Goal: Task Accomplishment & Management: Complete application form

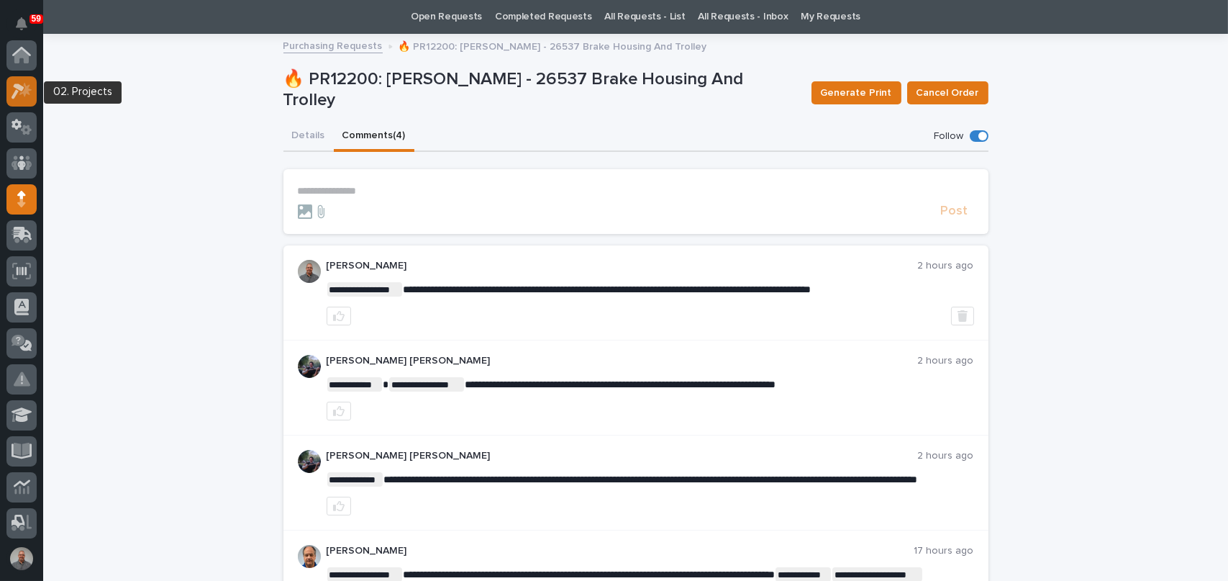
click at [24, 88] on icon at bounding box center [22, 91] width 21 height 17
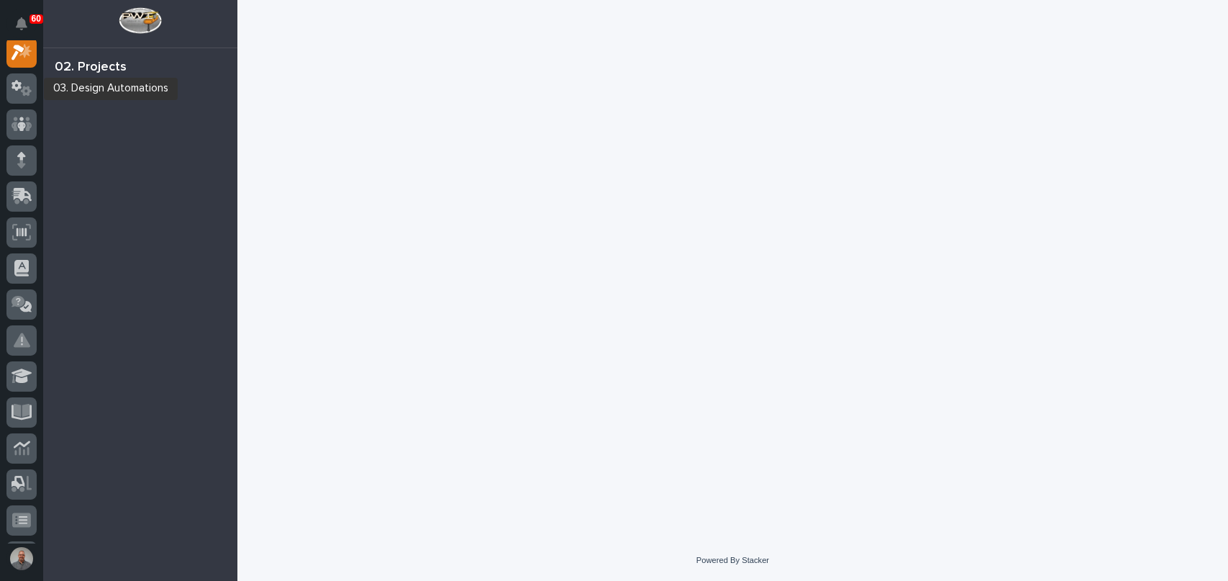
scroll to position [36, 0]
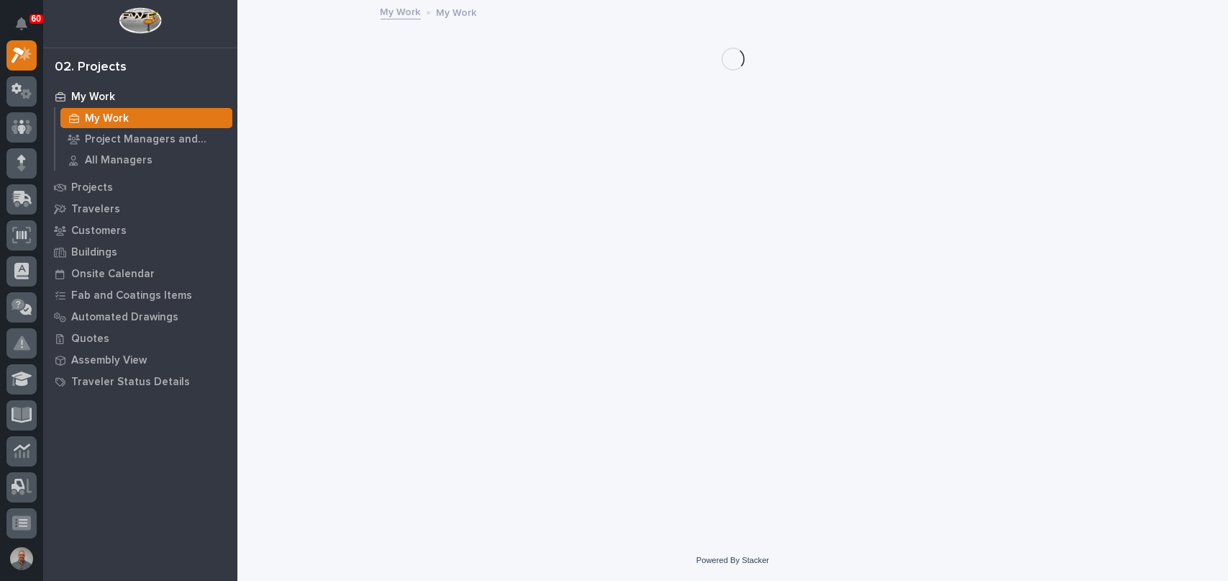
click at [88, 113] on p "My Work" at bounding box center [107, 118] width 44 height 13
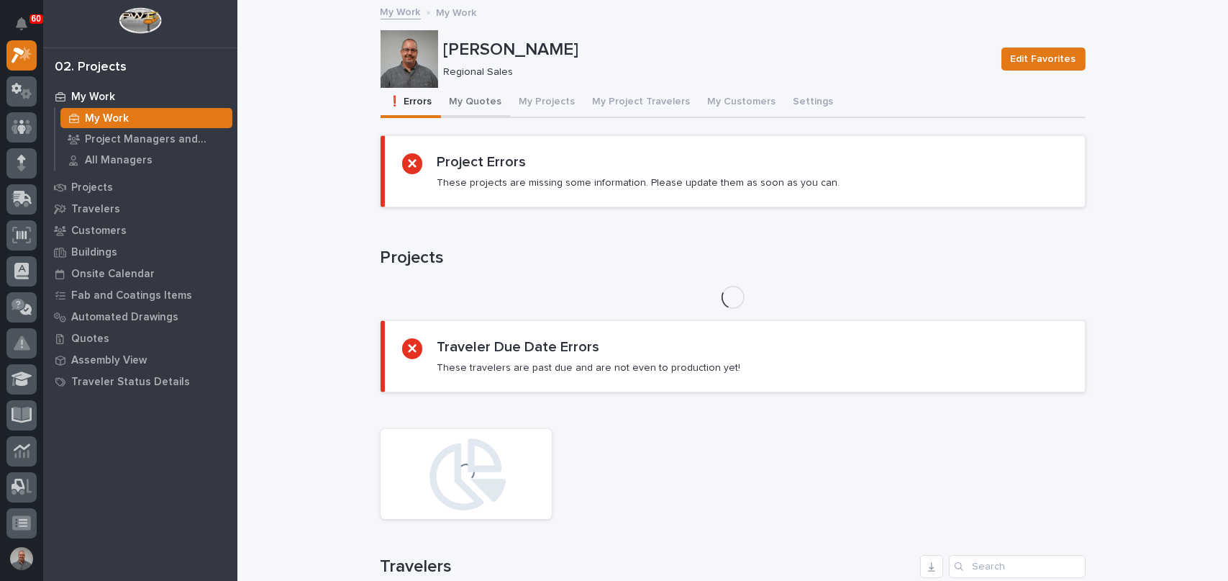
click at [473, 100] on button "My Quotes" at bounding box center [476, 103] width 70 height 30
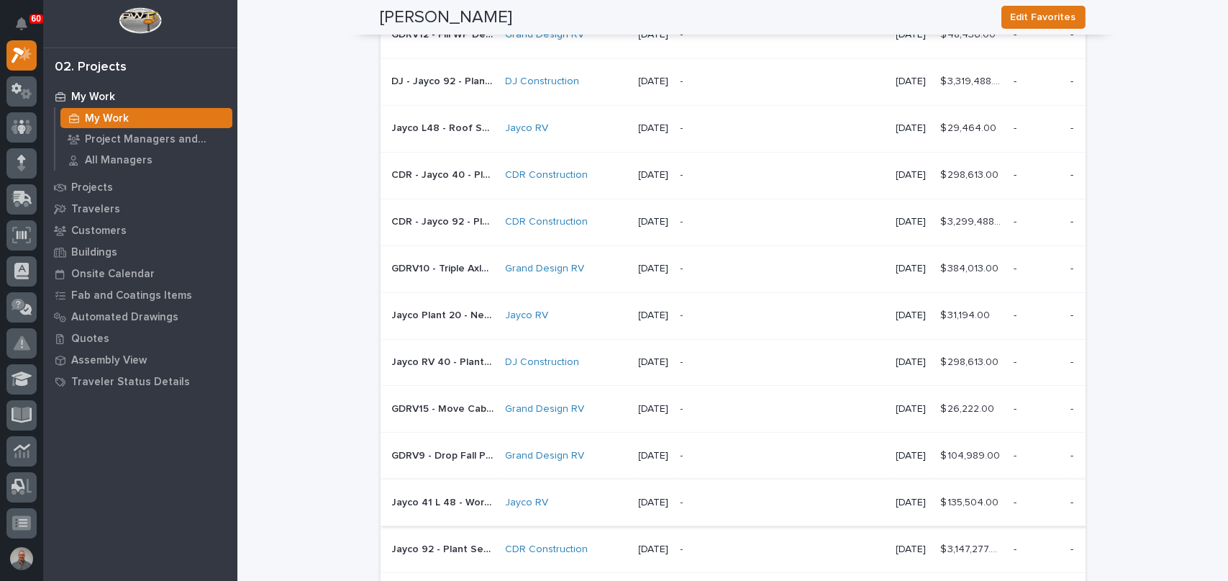
scroll to position [1295, 0]
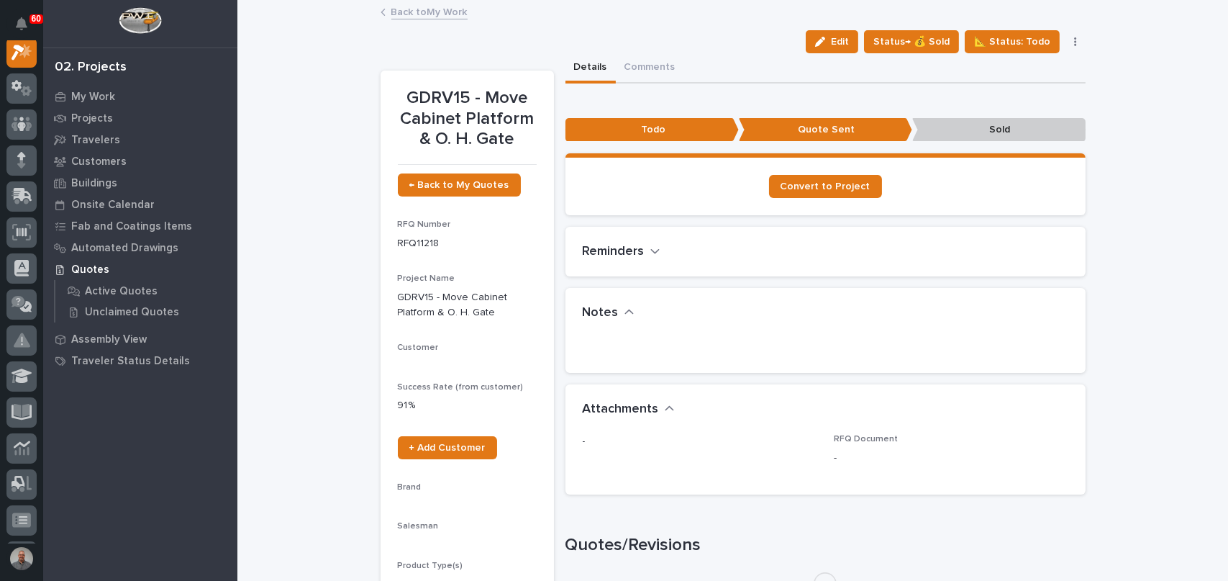
scroll to position [36, 0]
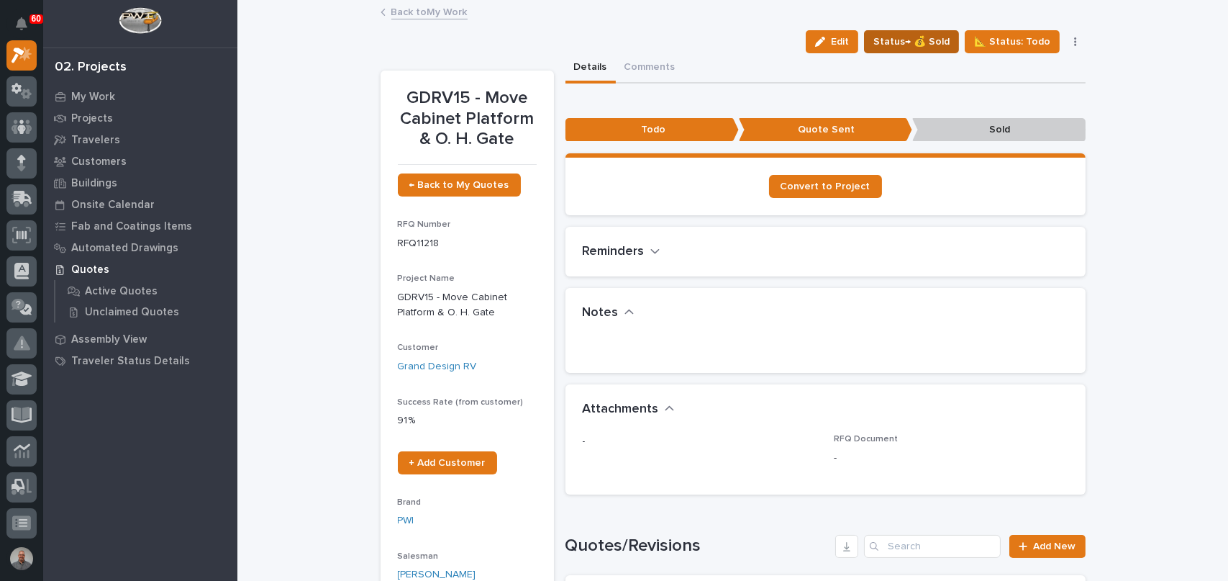
click at [924, 40] on span "Status→ 💰 Sold" at bounding box center [911, 41] width 76 height 17
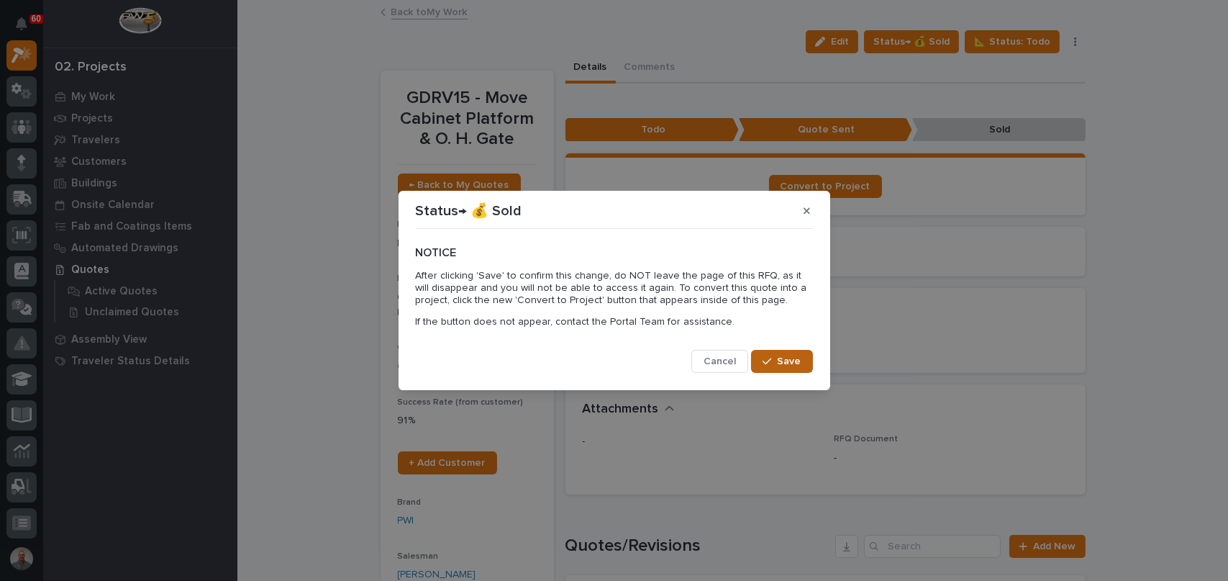
click at [771, 357] on icon "button" at bounding box center [767, 361] width 9 height 10
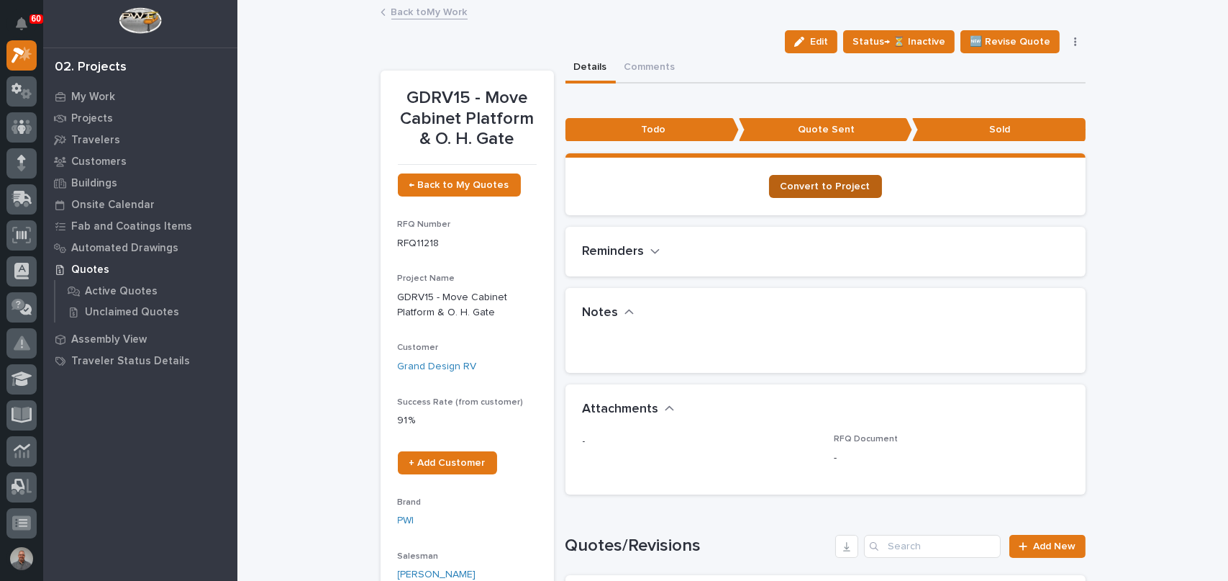
click at [826, 188] on span "Convert to Project" at bounding box center [826, 186] width 90 height 10
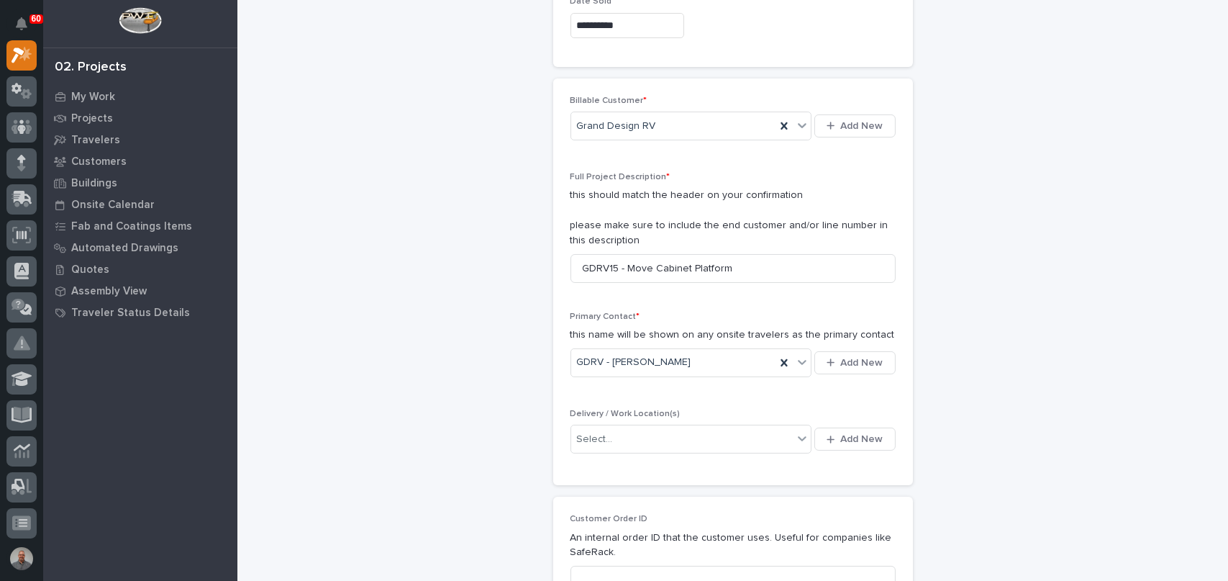
scroll to position [288, 0]
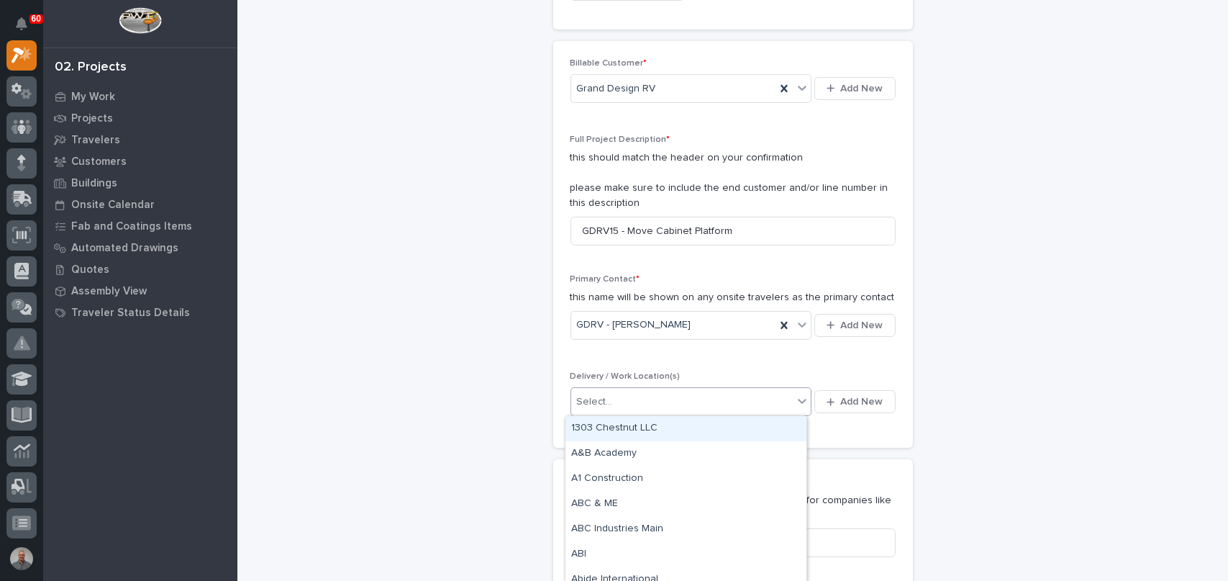
click at [681, 402] on div "Select..." at bounding box center [682, 402] width 222 height 24
type input "****"
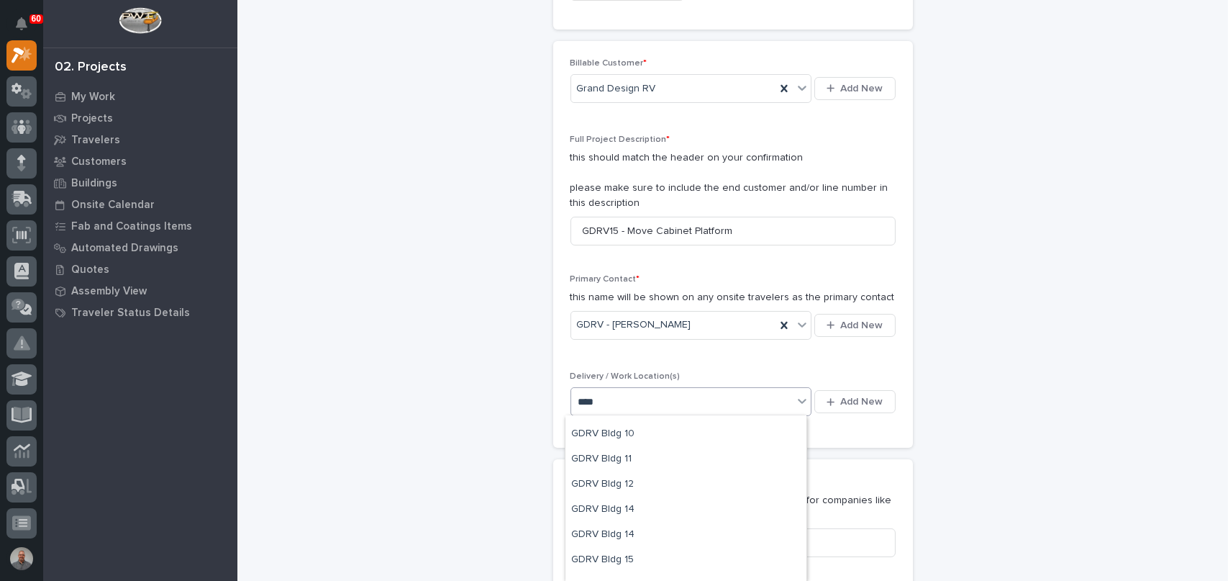
scroll to position [144, 0]
click at [650, 518] on div "GDRV Bldg 15" at bounding box center [685, 511] width 241 height 25
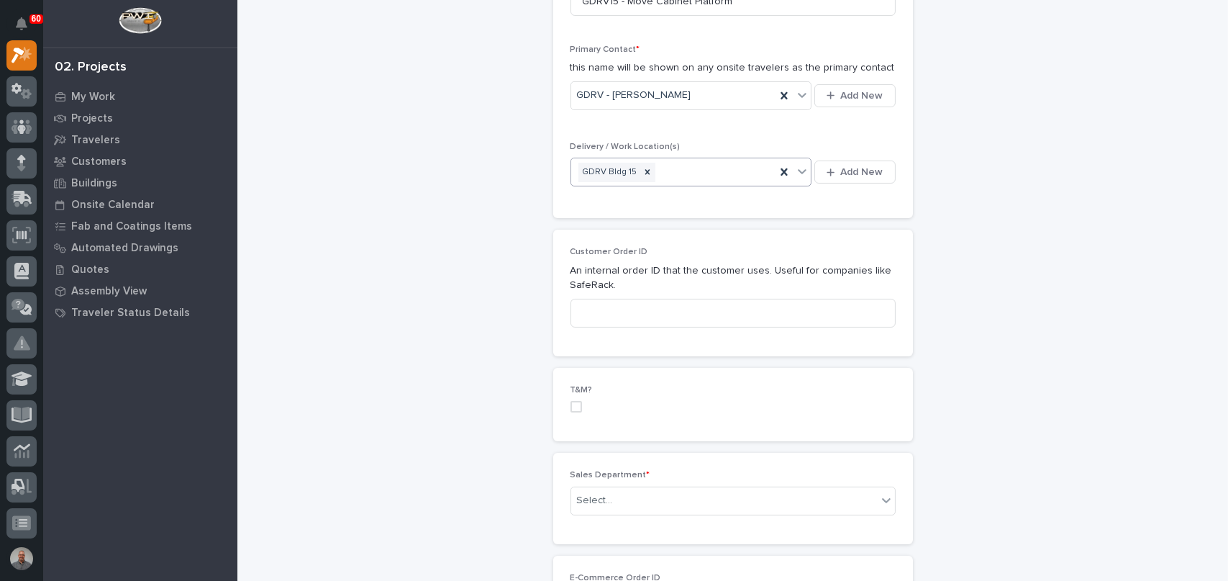
scroll to position [576, 0]
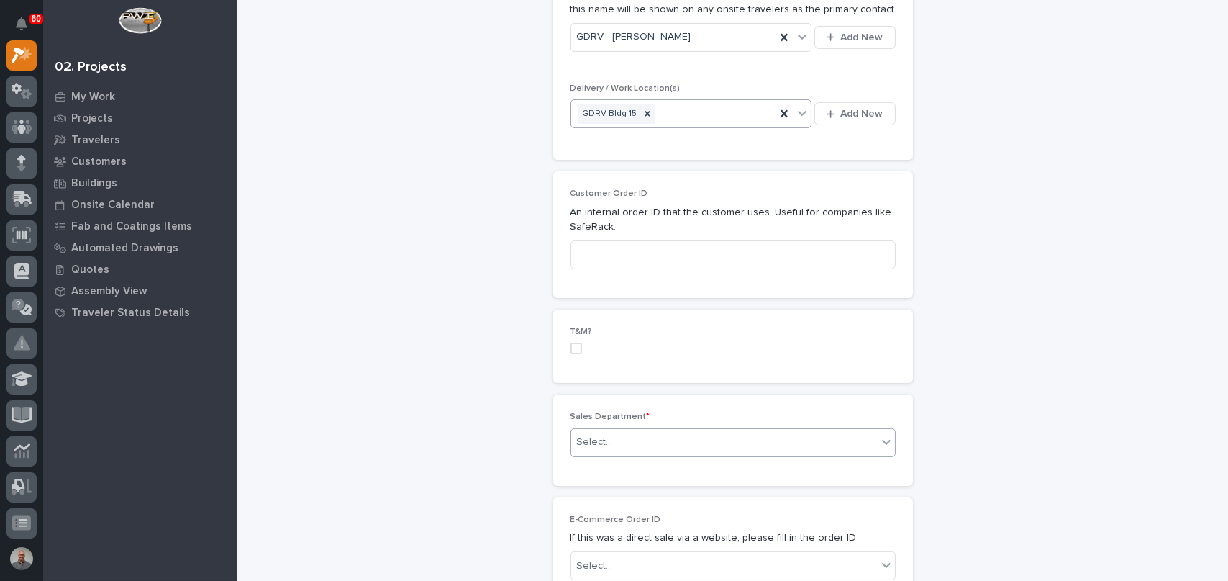
click at [617, 439] on div "Select..." at bounding box center [724, 442] width 306 height 24
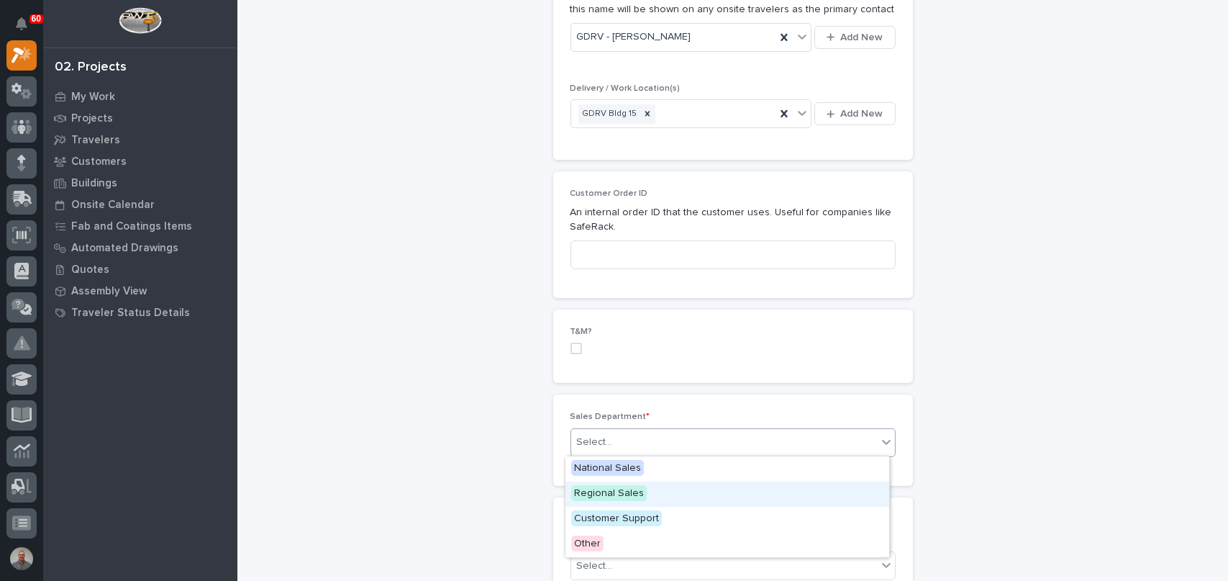
click at [616, 495] on span "Regional Sales" at bounding box center [609, 493] width 76 height 16
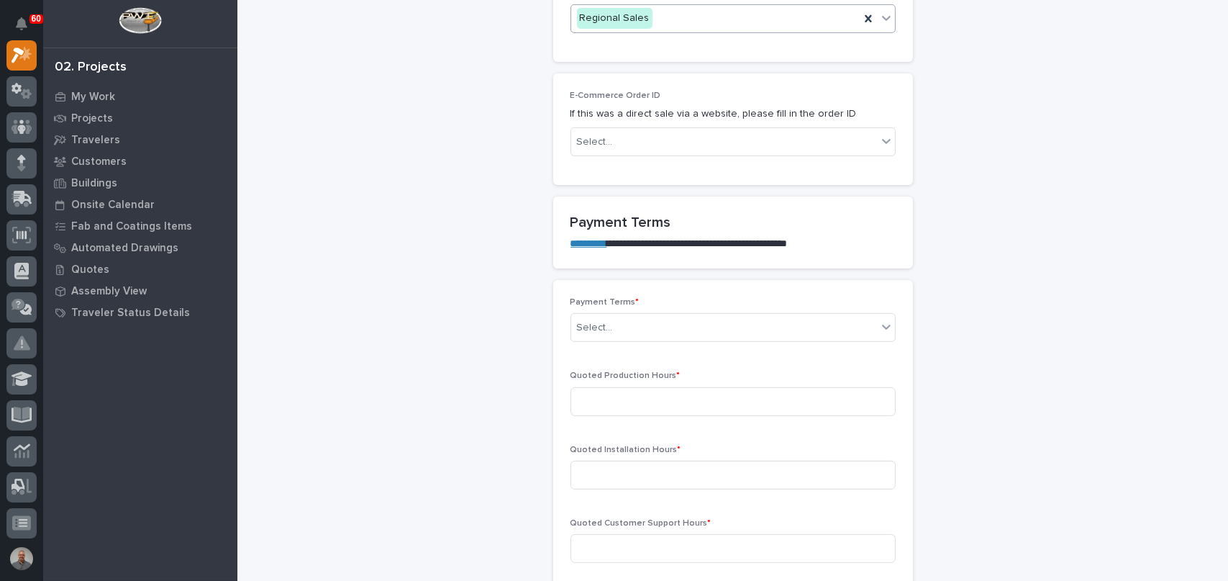
scroll to position [1007, 0]
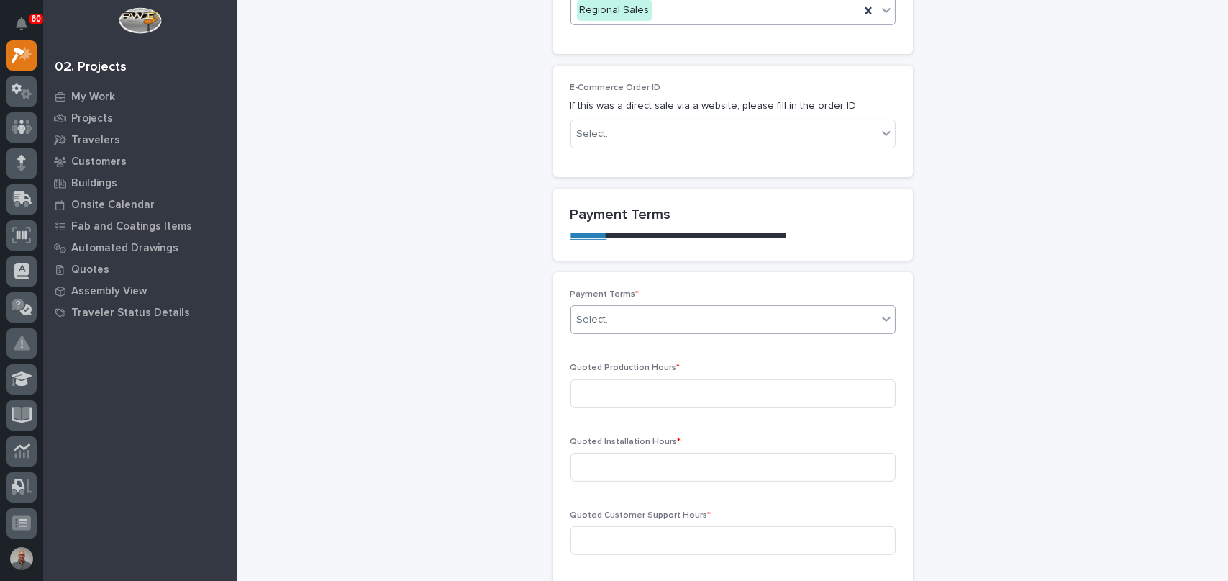
click at [616, 321] on div "Select..." at bounding box center [724, 320] width 306 height 24
click at [583, 232] on link "**********" at bounding box center [588, 235] width 37 height 10
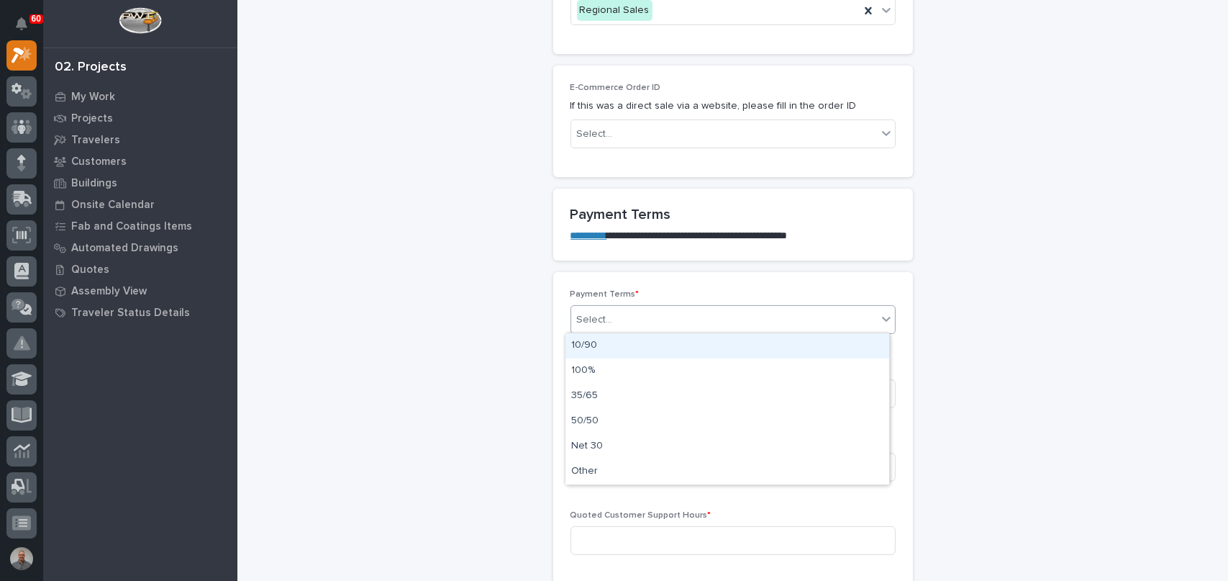
click at [627, 325] on div "Select..." at bounding box center [724, 320] width 306 height 24
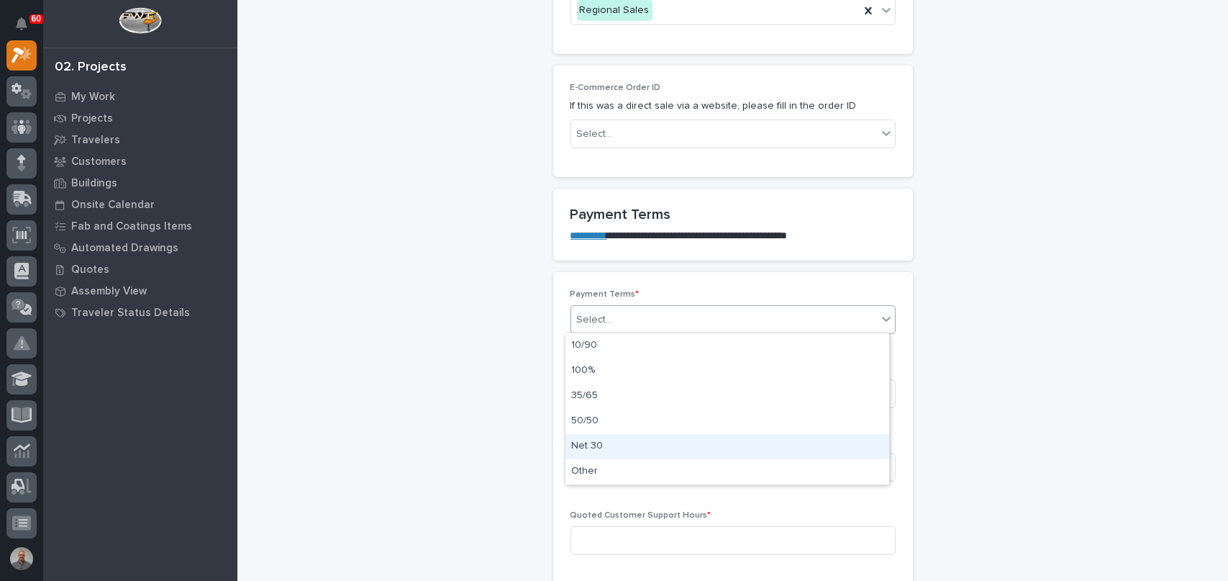
click at [600, 450] on div "Net 30" at bounding box center [727, 446] width 324 height 25
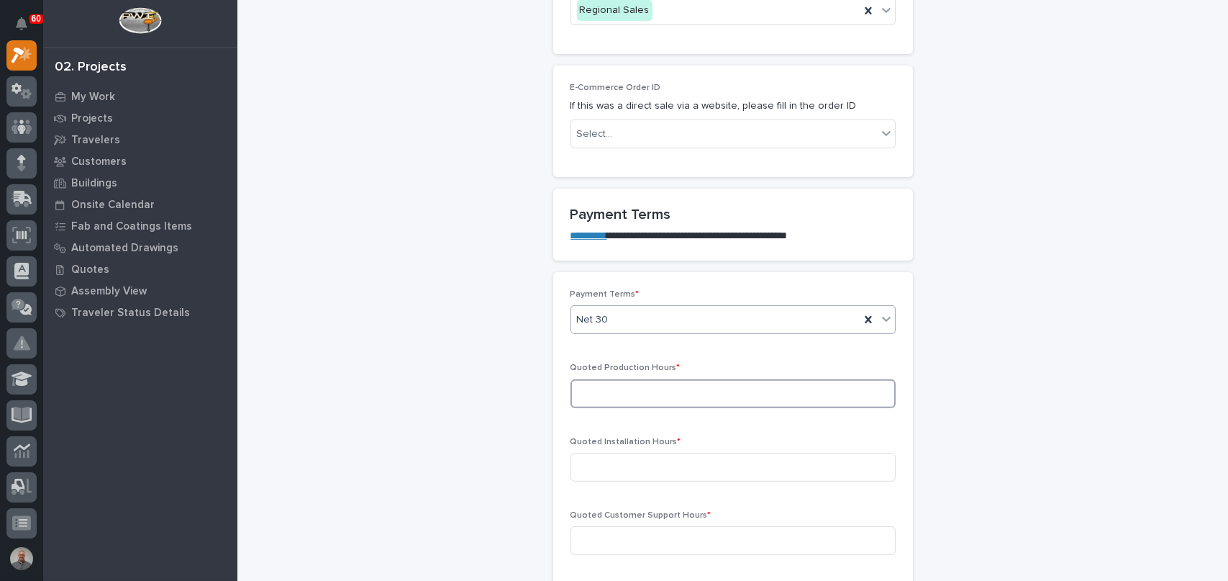
click at [644, 394] on input at bounding box center [732, 393] width 325 height 29
click at [664, 392] on input at bounding box center [732, 393] width 325 height 29
type input "0"
click at [665, 466] on input at bounding box center [732, 467] width 325 height 29
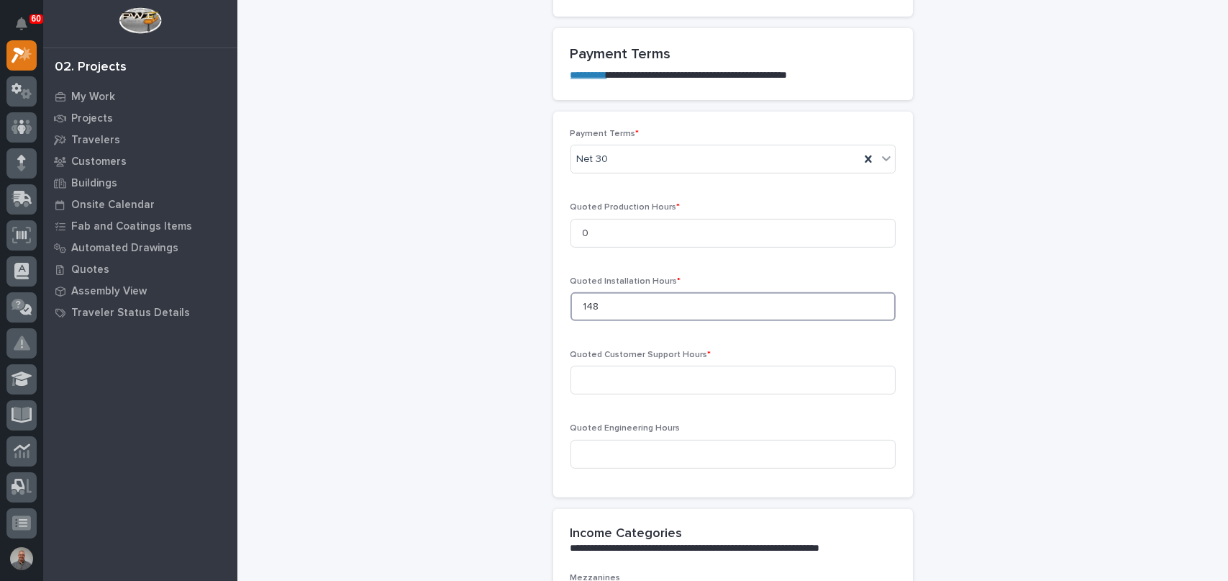
scroll to position [1223, 0]
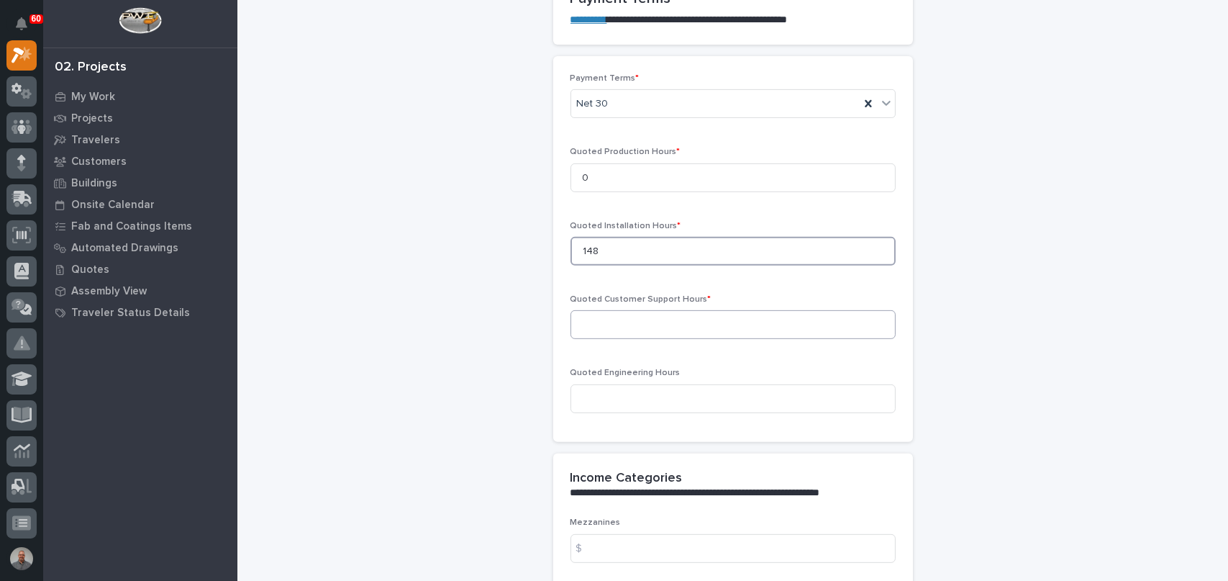
type input "148"
click at [634, 321] on input at bounding box center [732, 324] width 325 height 29
type input "5"
click at [632, 396] on input at bounding box center [732, 398] width 325 height 29
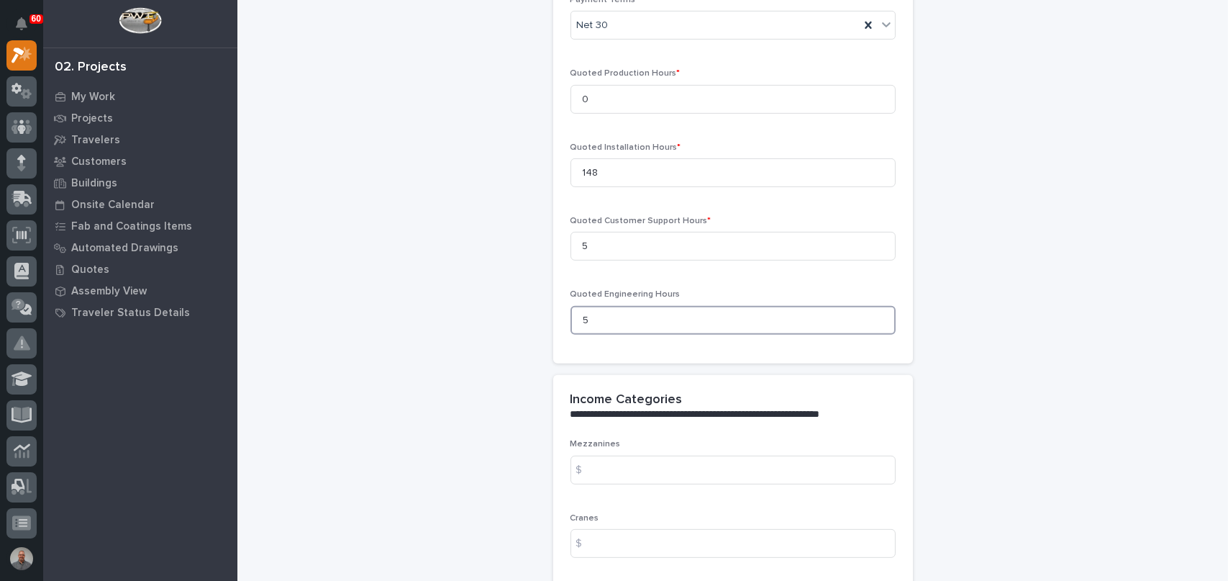
scroll to position [1439, 0]
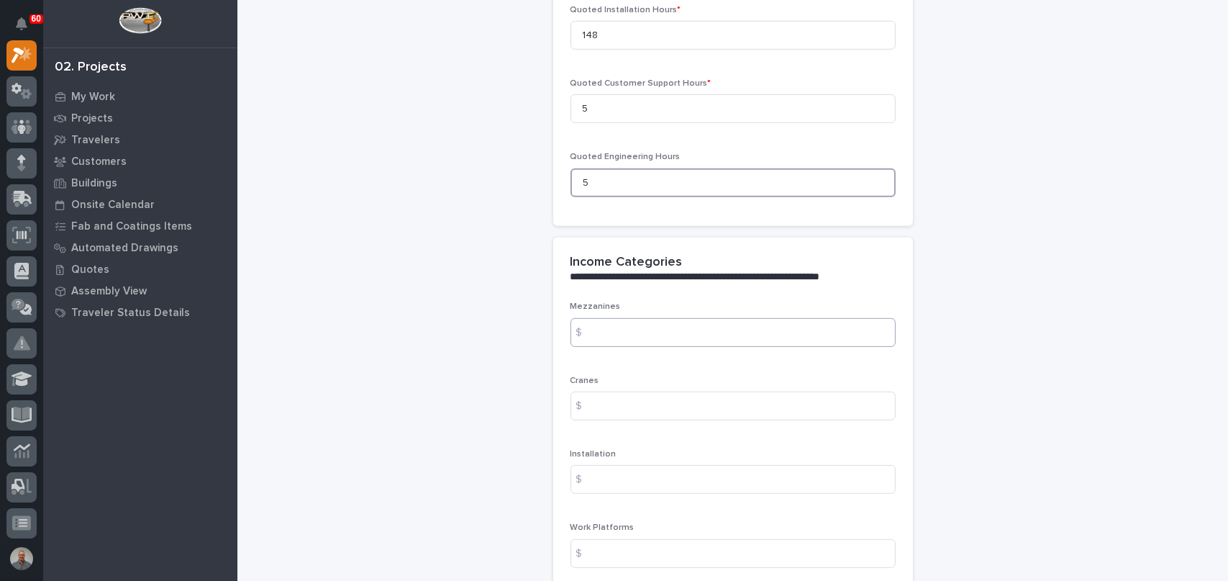
type input "5"
click at [645, 327] on input at bounding box center [732, 332] width 325 height 29
type input "550"
click at [638, 406] on input at bounding box center [732, 405] width 325 height 29
click at [637, 474] on input at bounding box center [732, 479] width 325 height 29
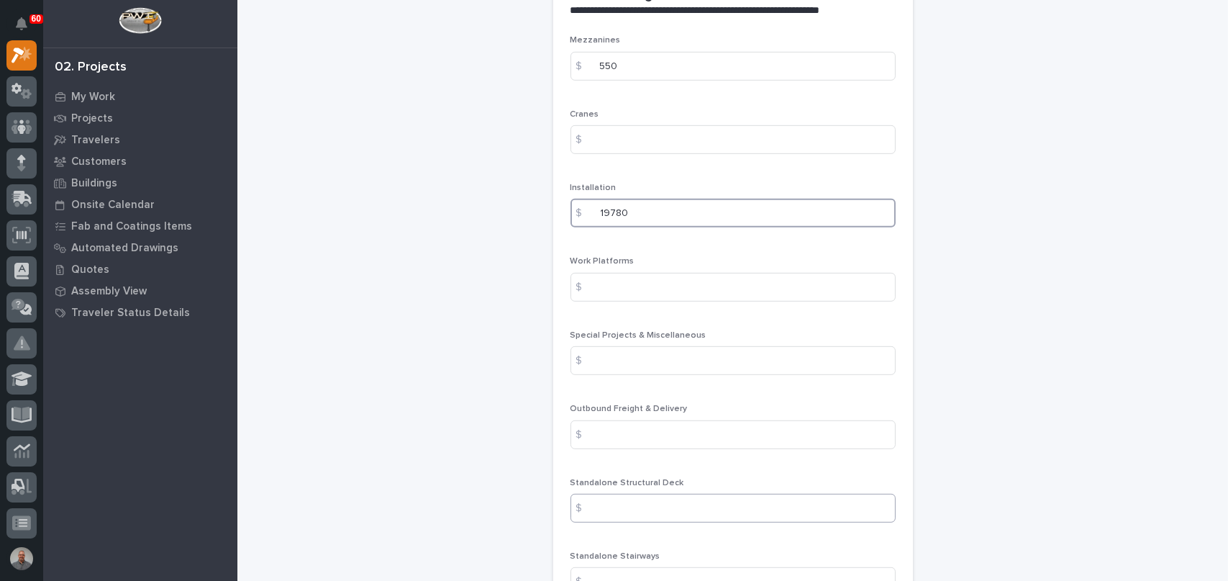
scroll to position [1727, 0]
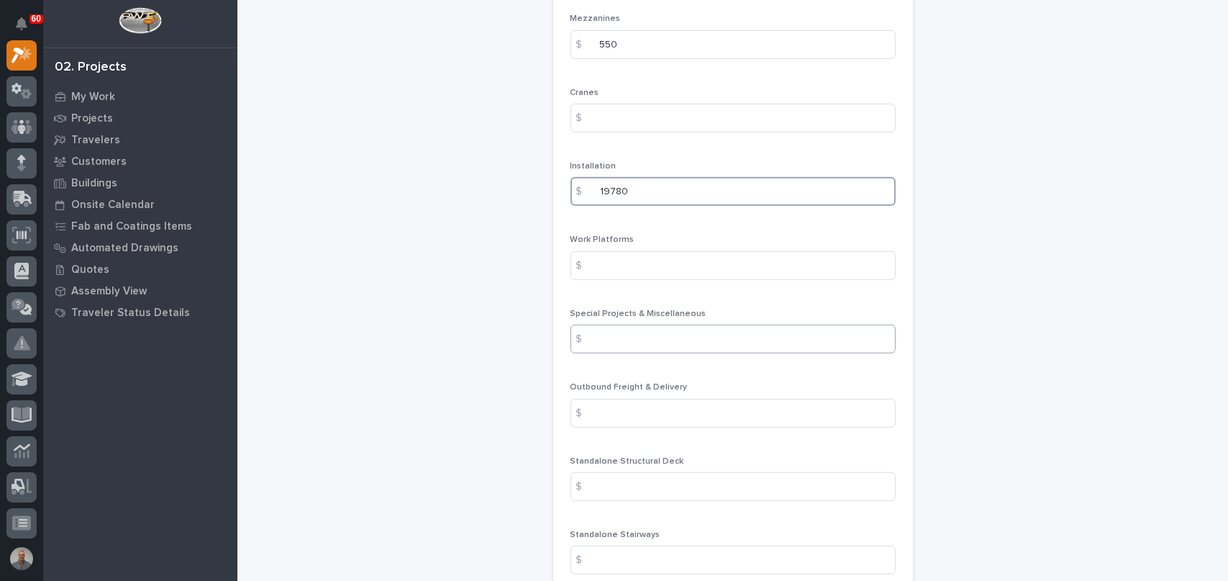
type input "19780"
click at [663, 339] on input at bounding box center [732, 338] width 325 height 29
type input "4078"
click at [646, 409] on input at bounding box center [732, 413] width 325 height 29
type input "300"
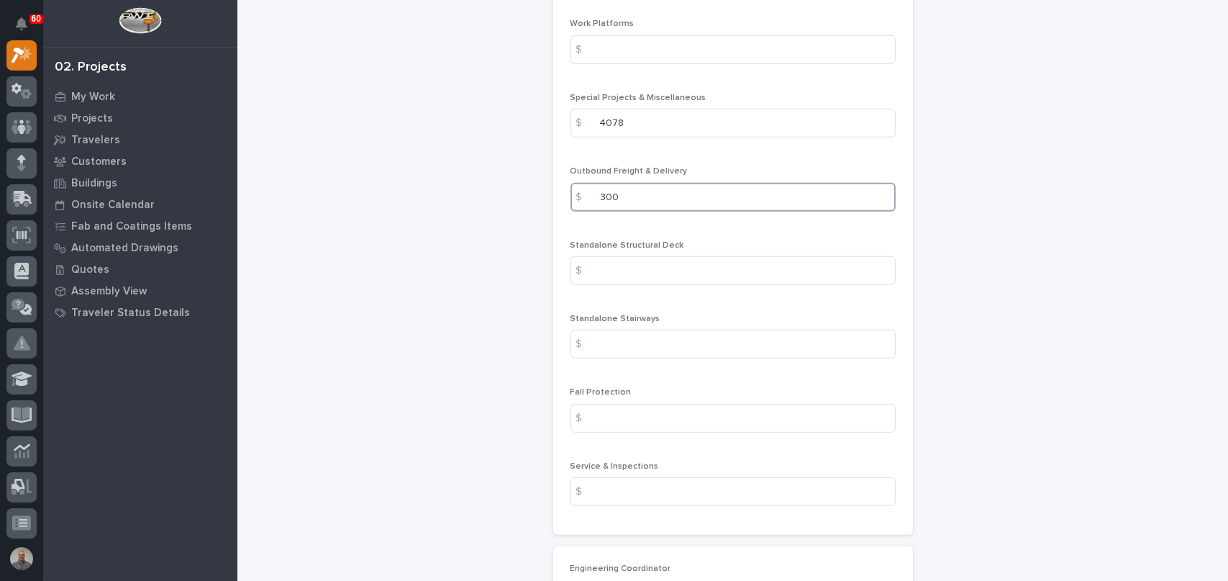
scroll to position [2014, 0]
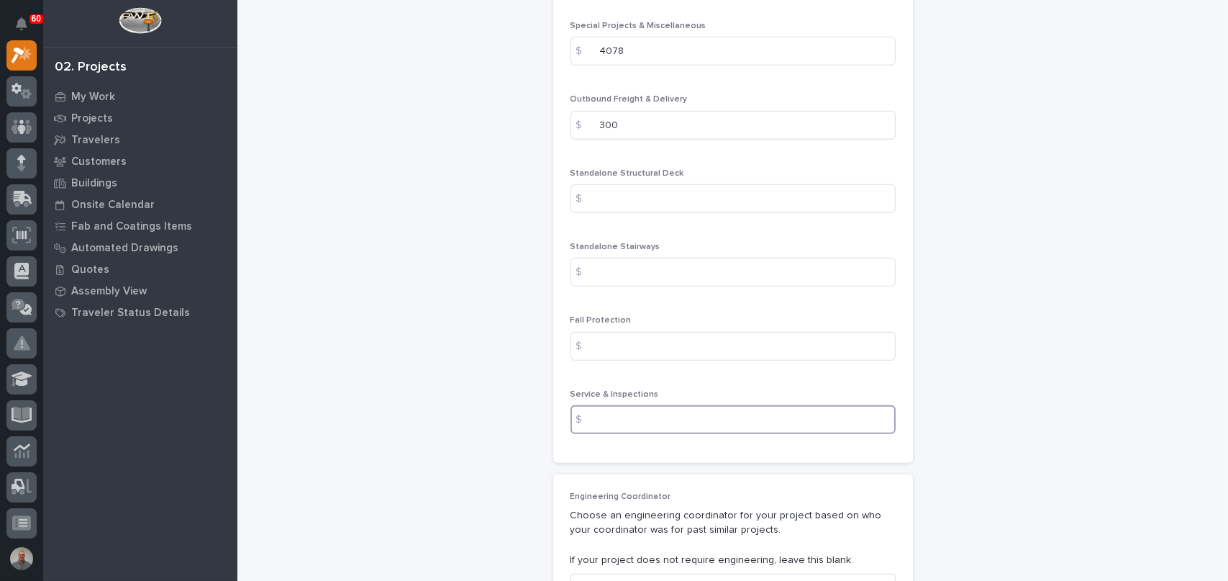
click at [652, 419] on input at bounding box center [732, 419] width 325 height 29
type input "1270"
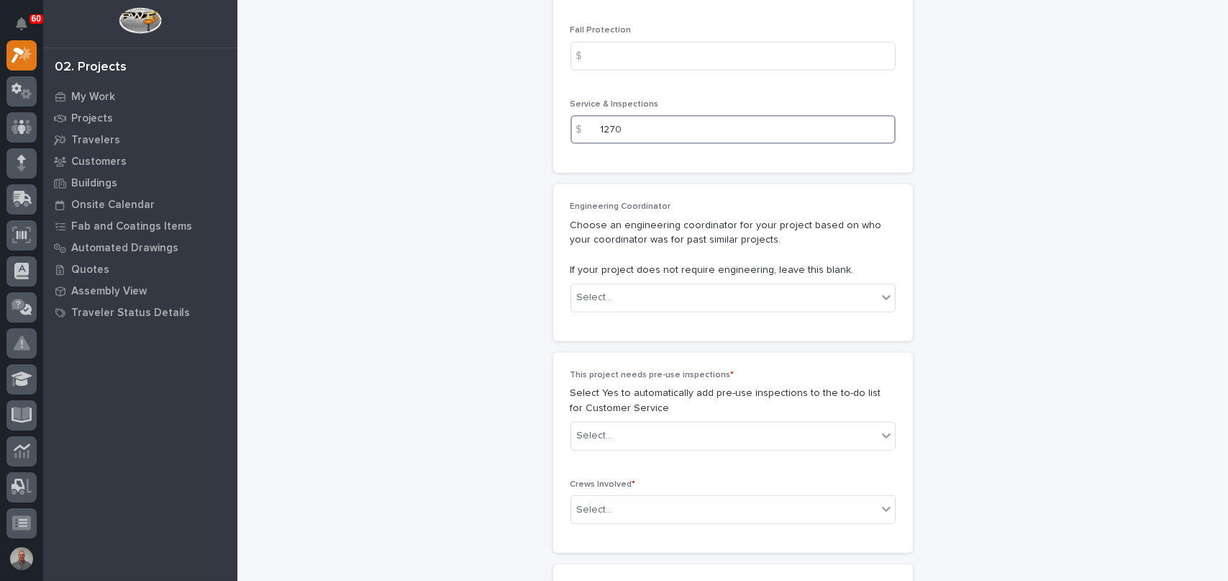
scroll to position [2374, 0]
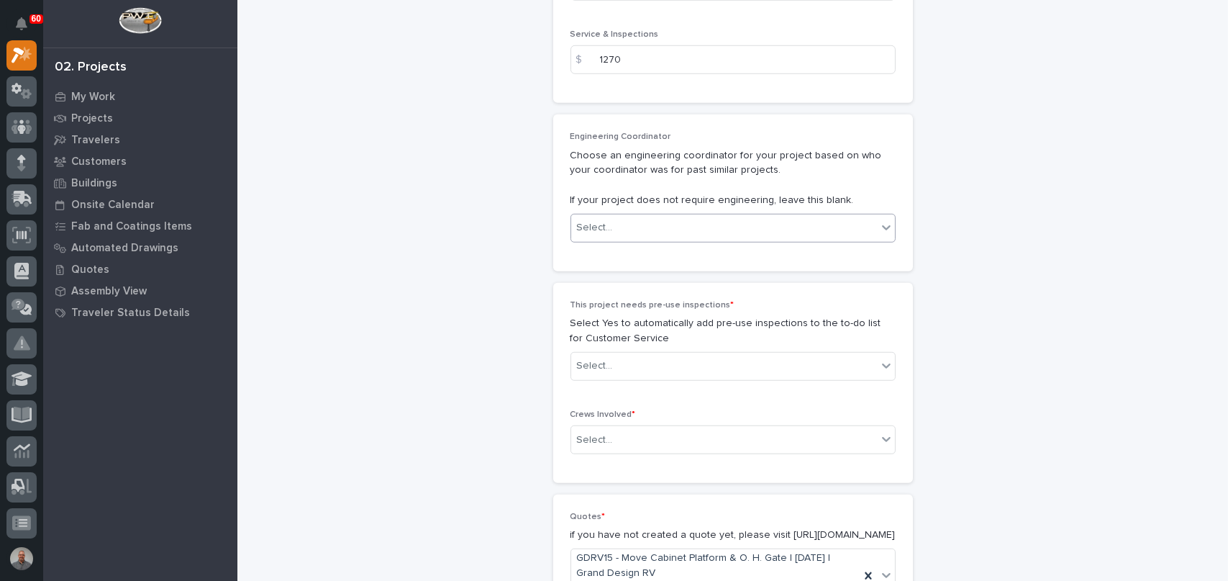
click at [630, 227] on div "Select..." at bounding box center [724, 228] width 306 height 24
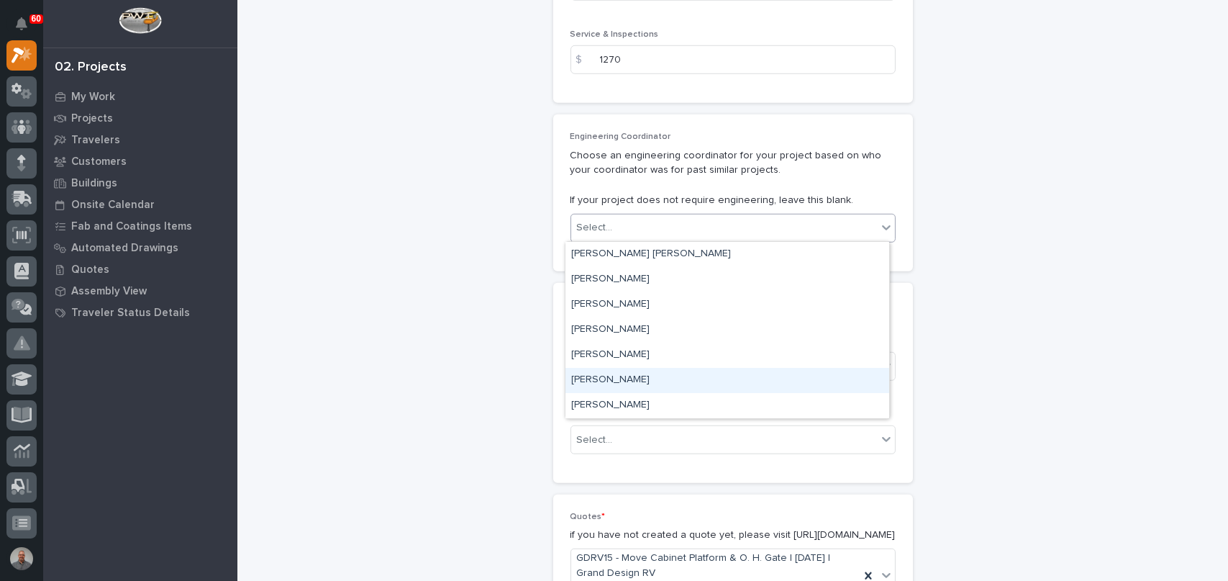
click at [684, 383] on div "[PERSON_NAME]" at bounding box center [727, 380] width 324 height 25
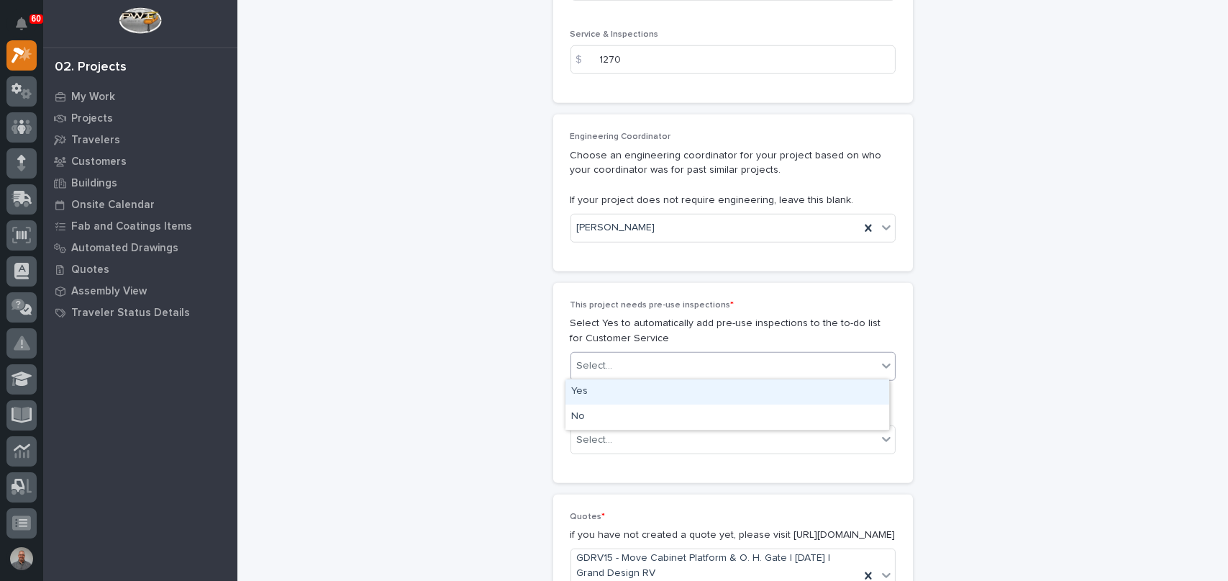
click at [673, 365] on div "Select..." at bounding box center [724, 366] width 306 height 24
click at [663, 396] on div "Yes" at bounding box center [727, 391] width 324 height 25
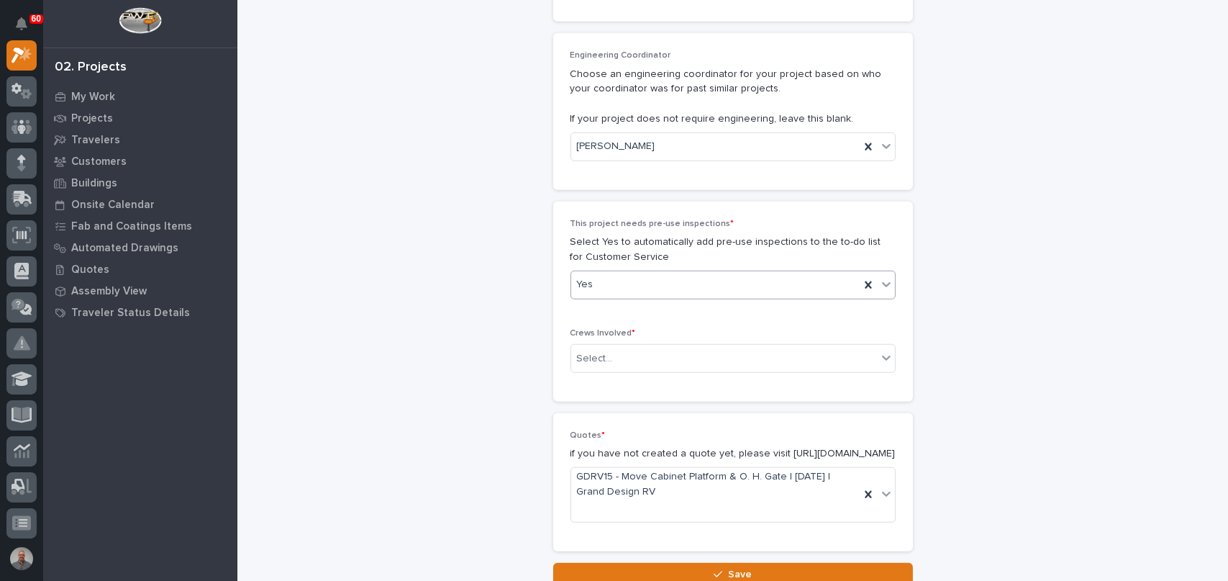
scroll to position [2518, 0]
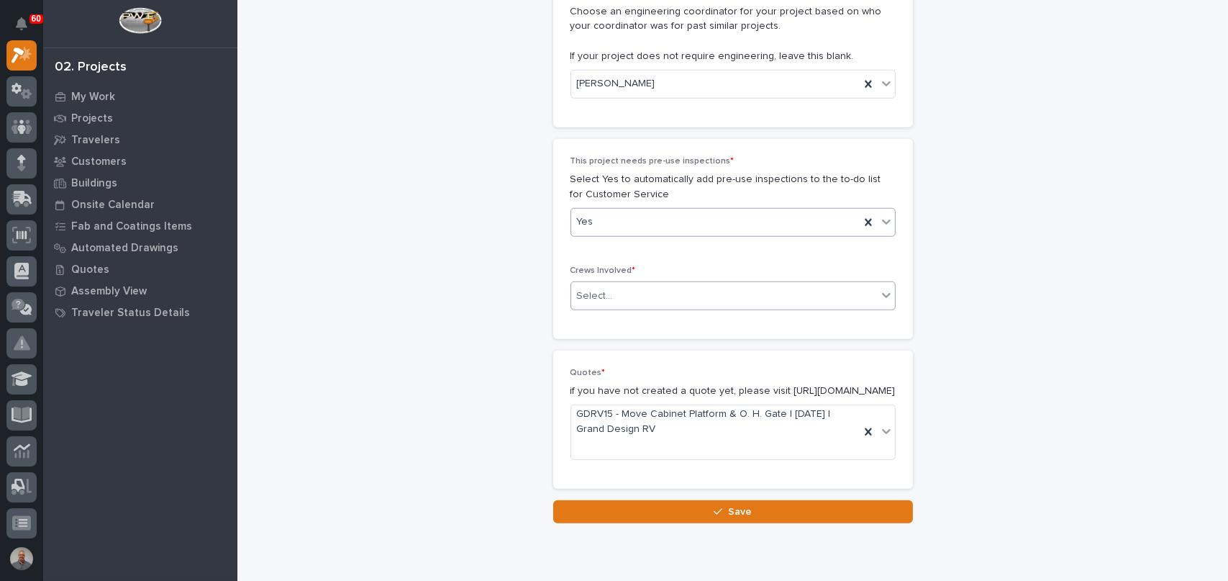
click at [650, 287] on div "Select..." at bounding box center [724, 296] width 306 height 24
click at [637, 344] on div "Installation" at bounding box center [727, 347] width 324 height 25
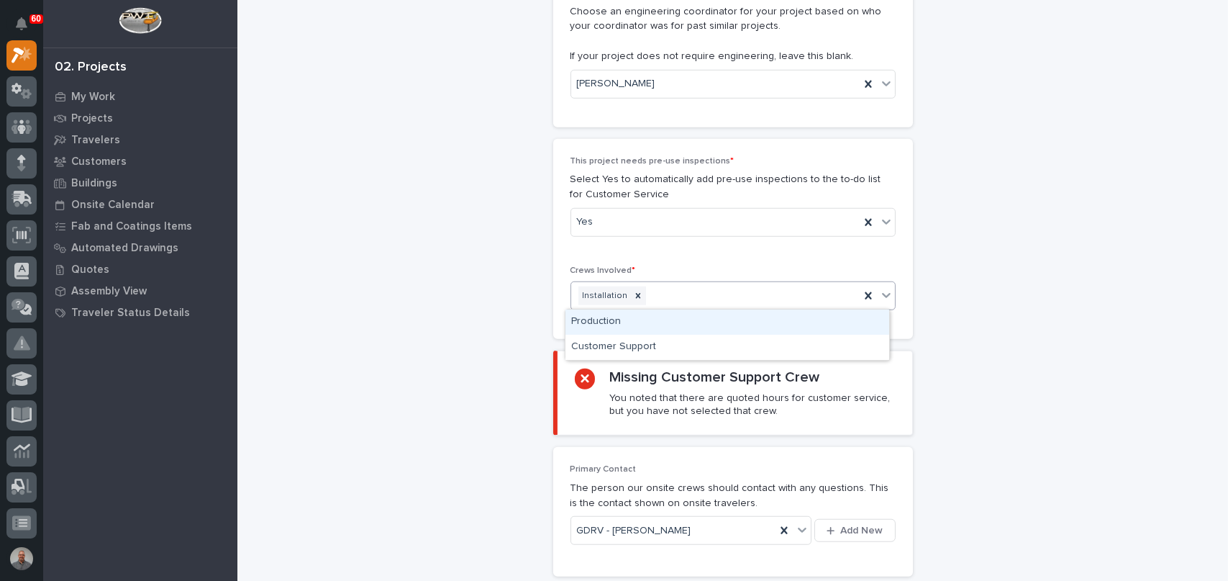
click at [679, 291] on div "Installation" at bounding box center [715, 295] width 288 height 25
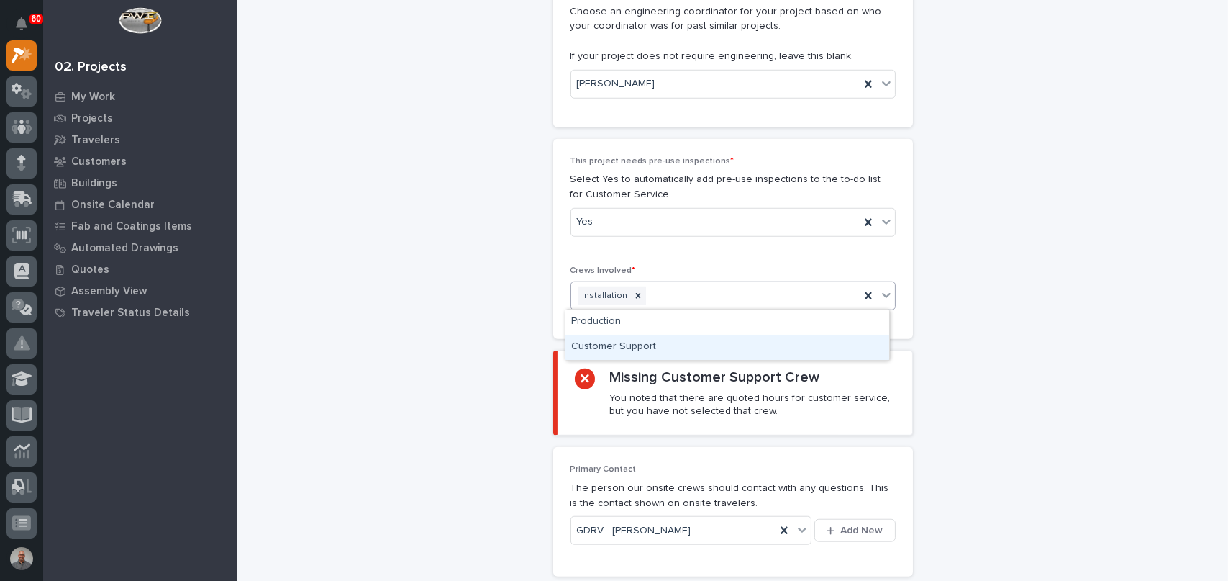
click at [673, 347] on div "Customer Support" at bounding box center [727, 347] width 324 height 25
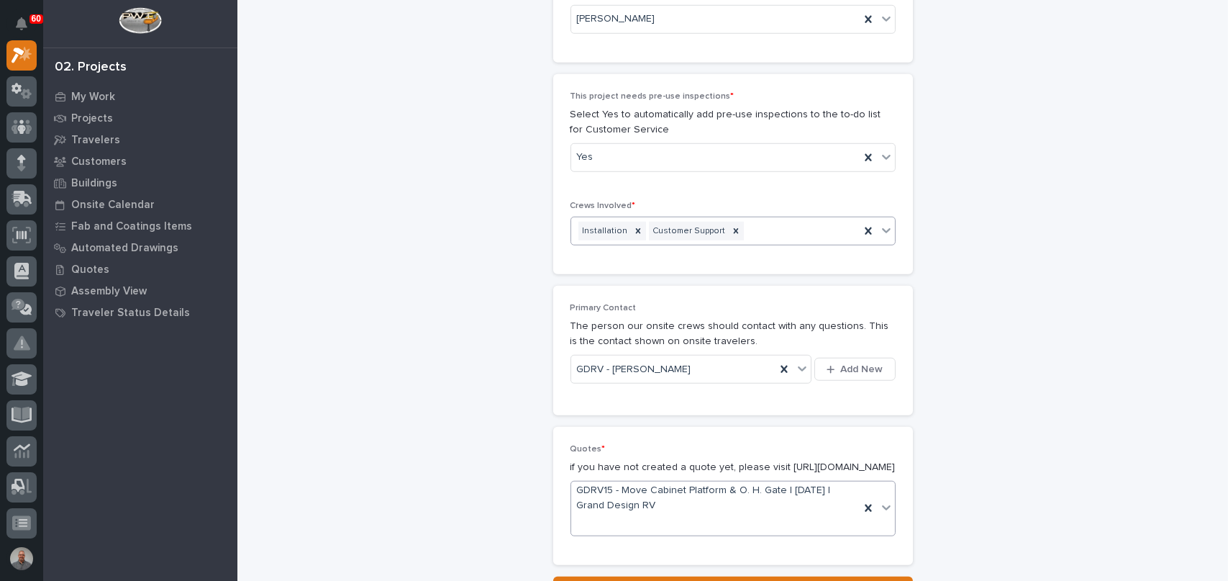
scroll to position [2727, 0]
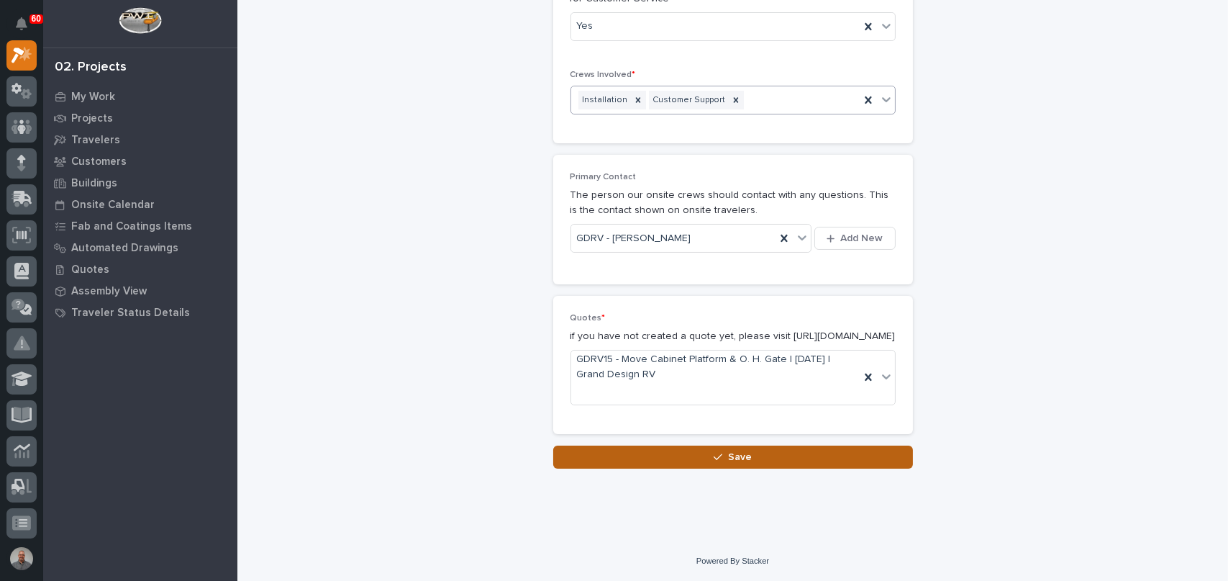
click at [728, 457] on span "Save" at bounding box center [740, 456] width 24 height 13
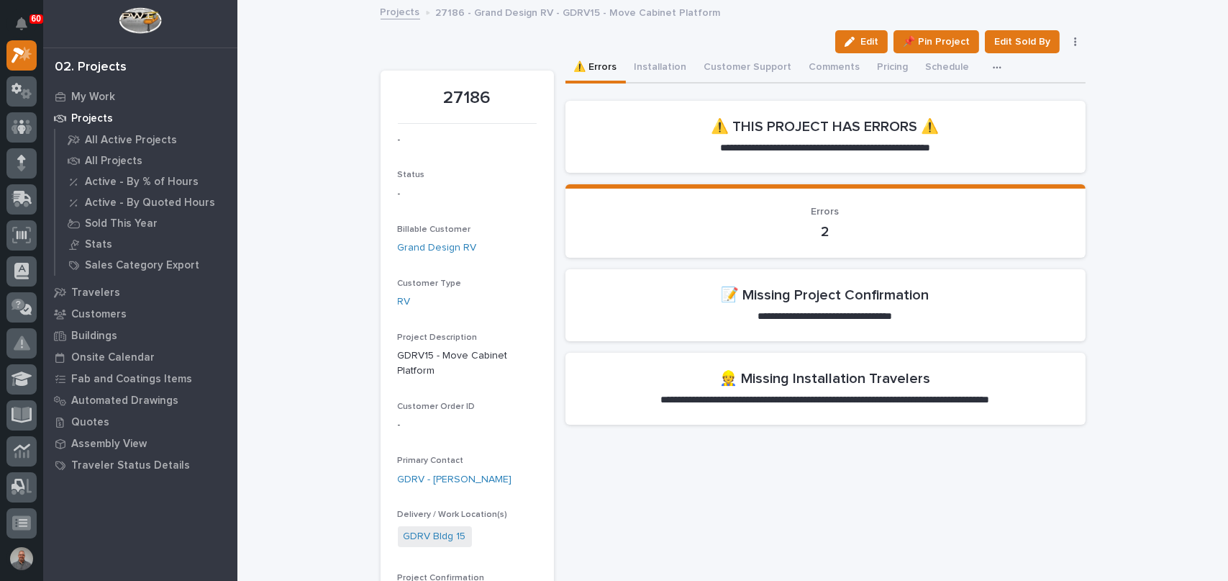
click at [855, 44] on div "button" at bounding box center [853, 42] width 16 height 10
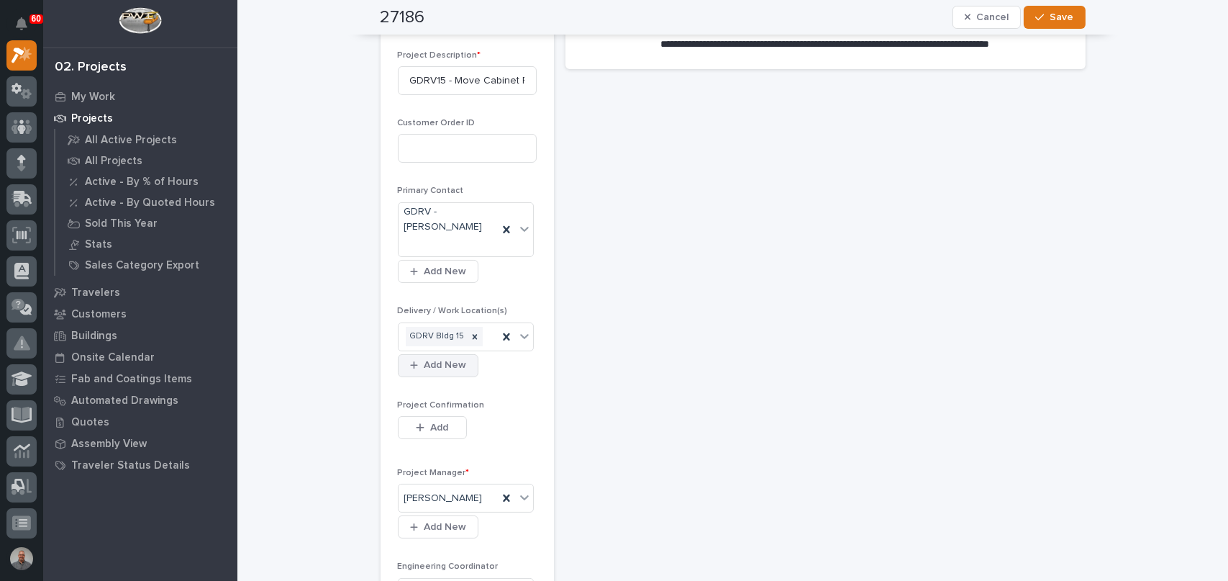
scroll to position [360, 0]
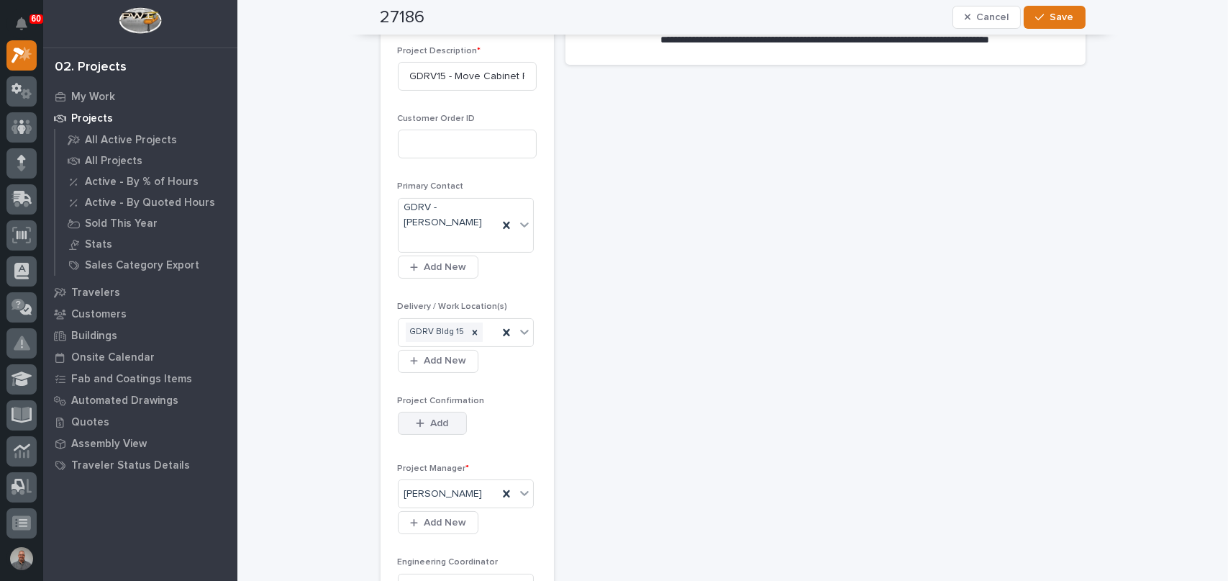
click at [430, 426] on span "Add" at bounding box center [439, 423] width 18 height 13
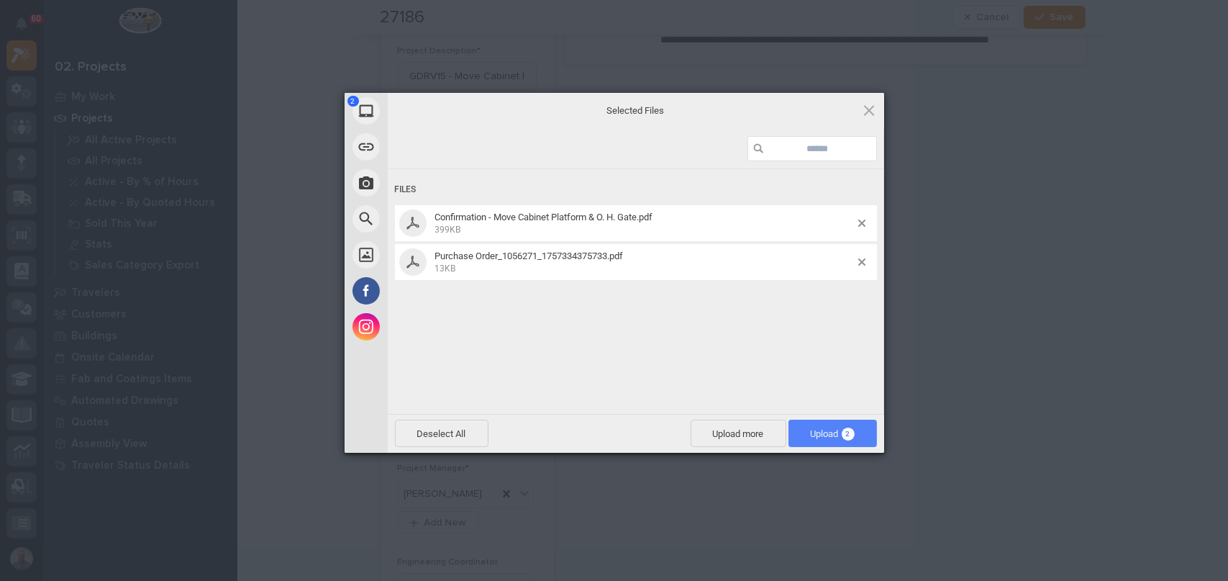
click at [835, 434] on span "Upload 2" at bounding box center [833, 433] width 44 height 11
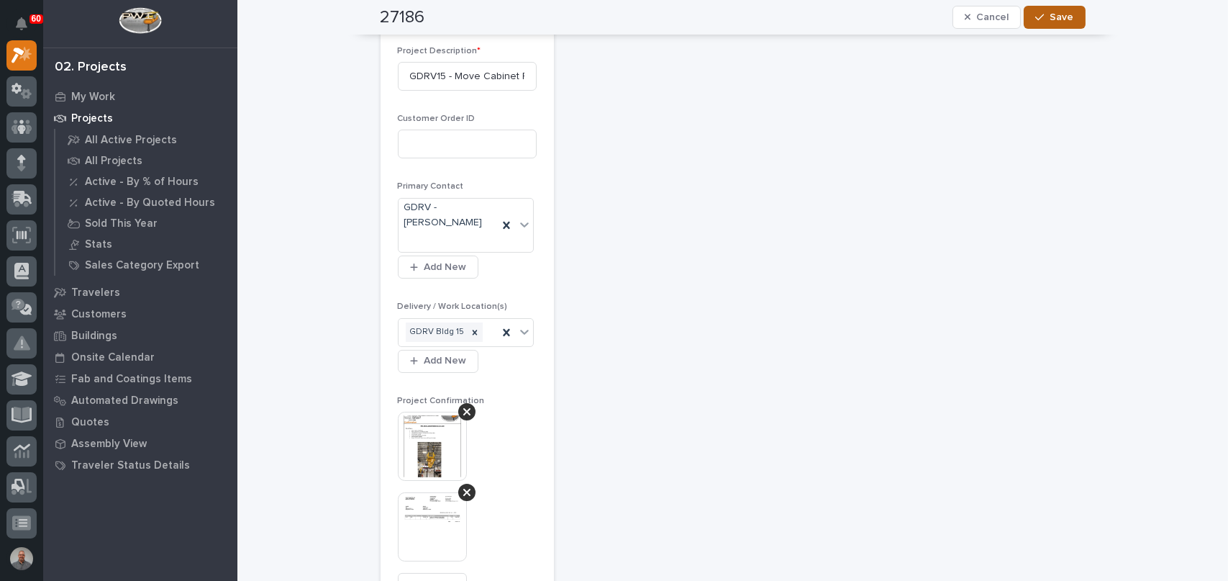
click at [1063, 18] on span "Save" at bounding box center [1062, 17] width 24 height 13
